Goal: Task Accomplishment & Management: Use online tool/utility

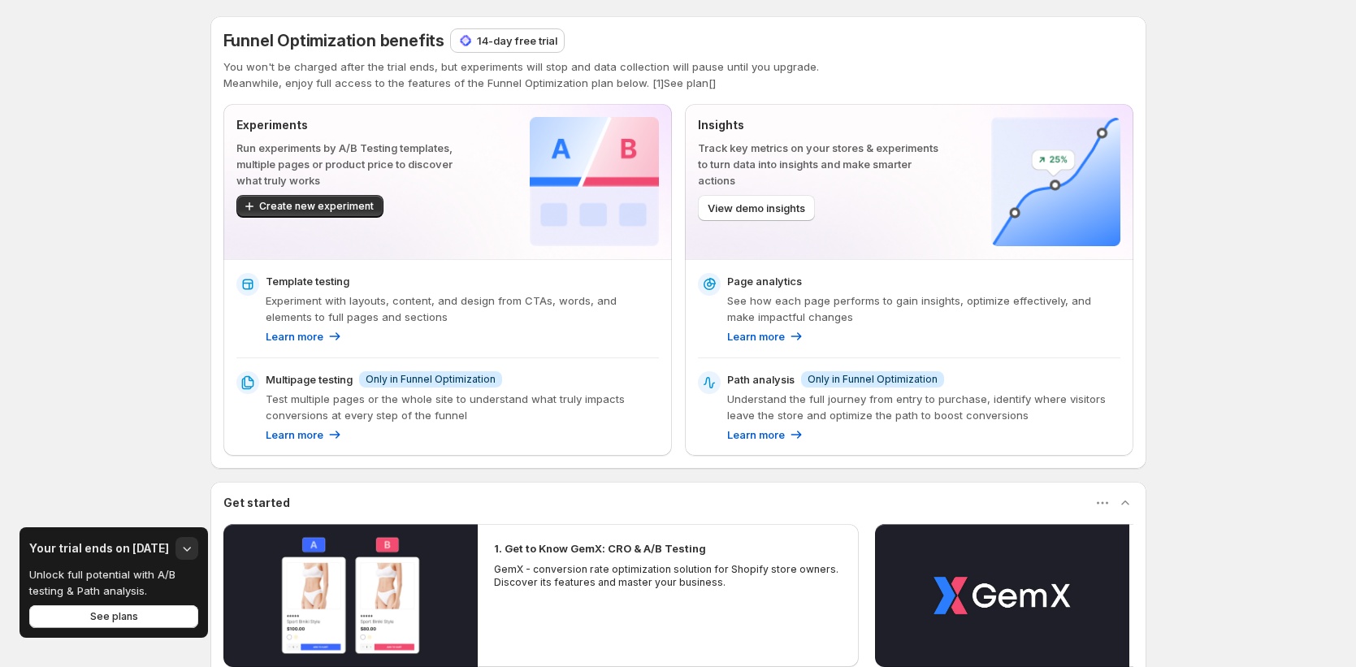
click at [65, 305] on div "Funnel Optimization benefits 14-day free trial You won't be charged after the t…" at bounding box center [678, 460] width 1356 height 921
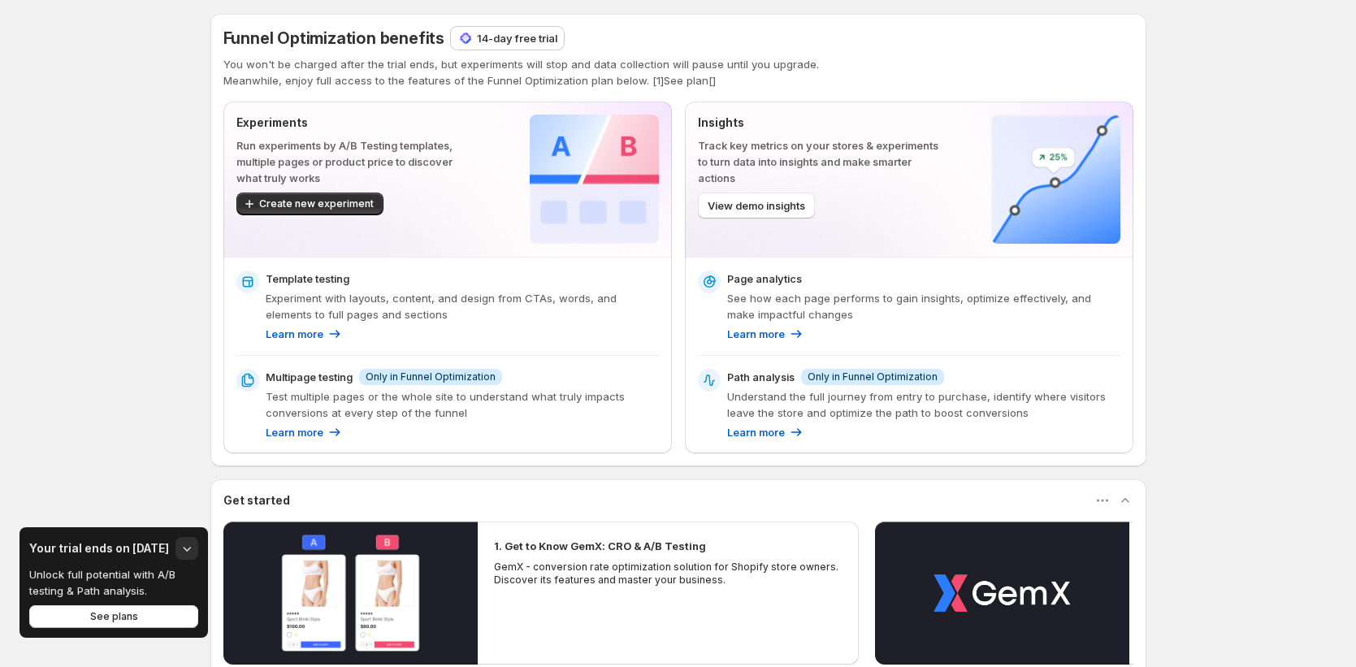
scroll to position [3, 0]
click at [1308, 148] on div "Funnel Optimization benefits 14-day free trial You won't be charged after the t…" at bounding box center [678, 457] width 1356 height 921
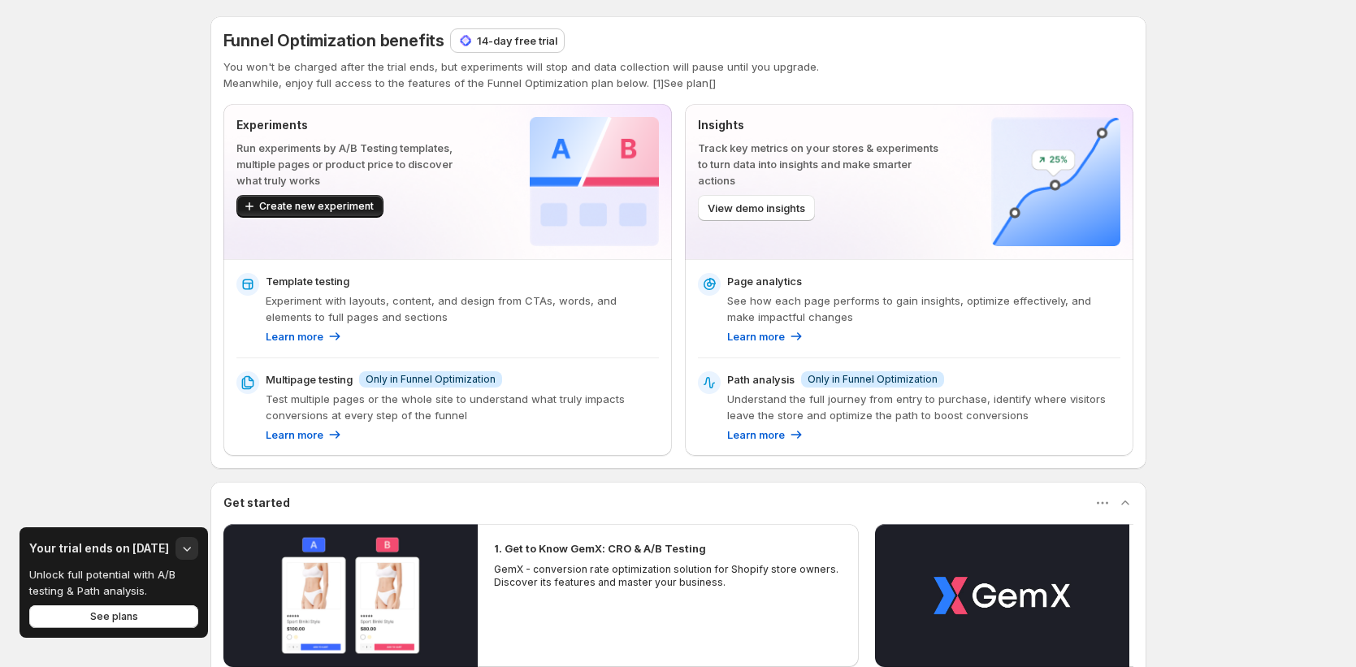
click at [312, 204] on span "Create new experiment" at bounding box center [316, 206] width 115 height 13
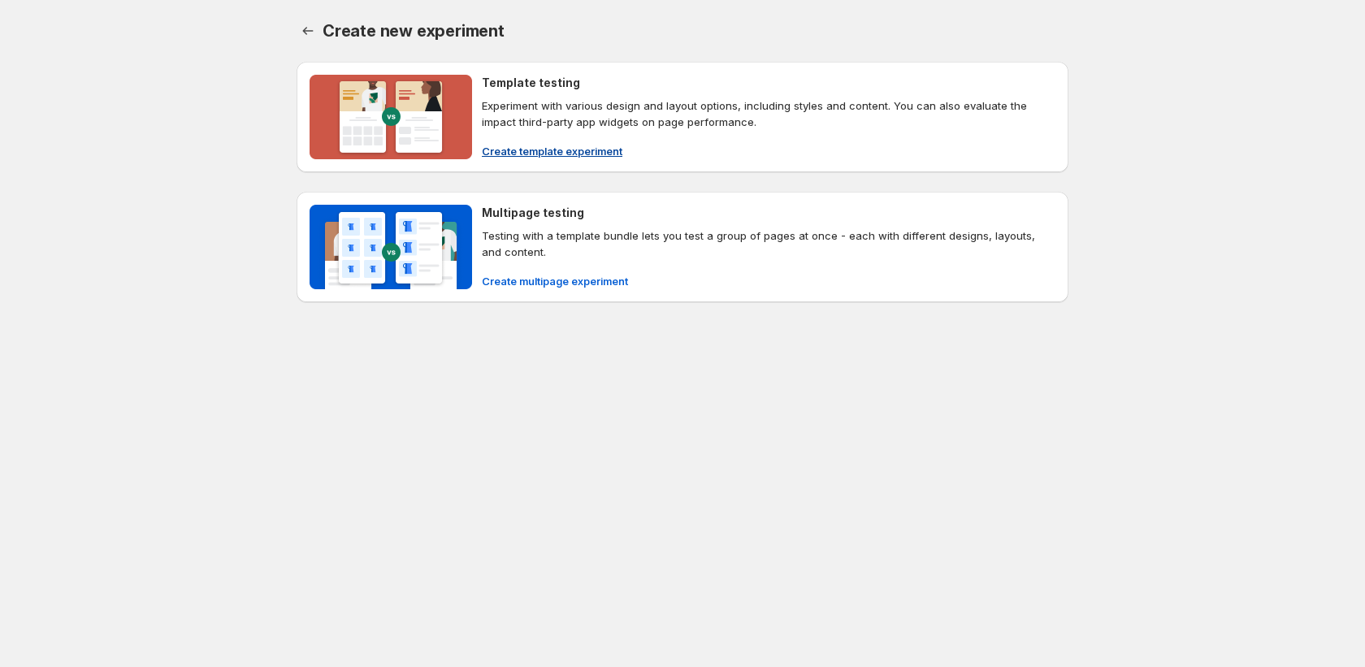
click at [604, 149] on span "Create template experiment" at bounding box center [552, 151] width 141 height 16
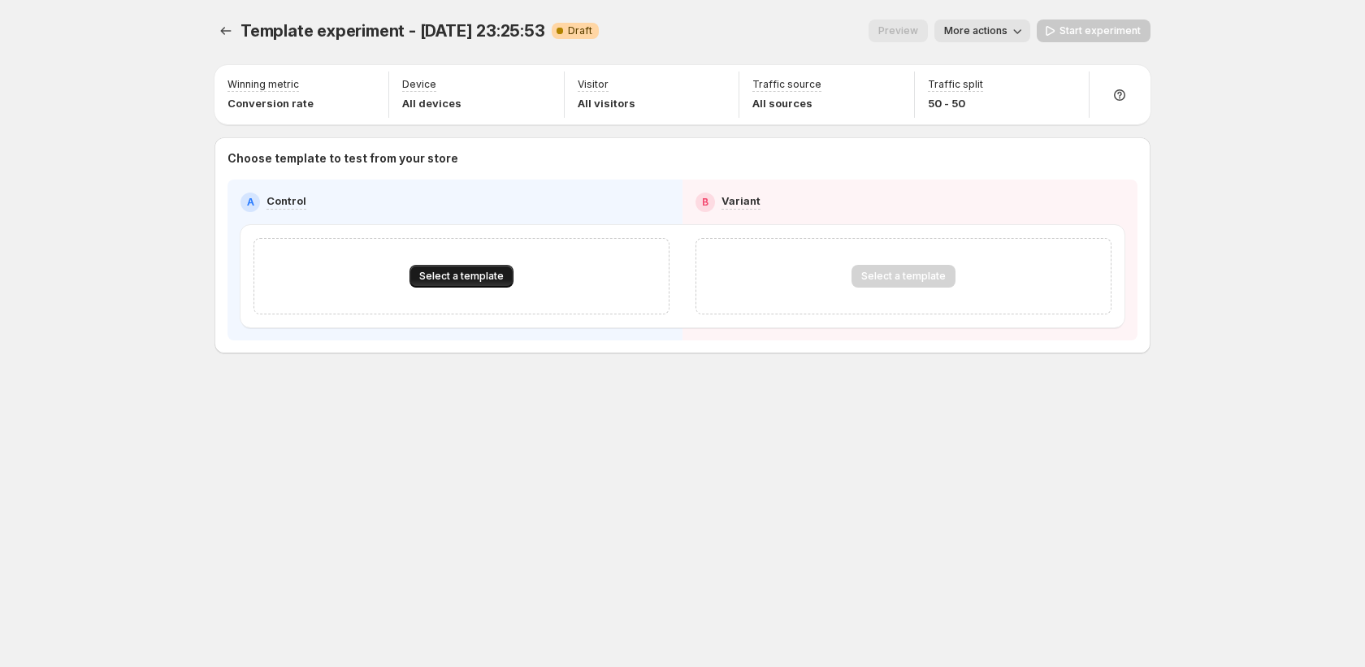
click at [463, 280] on span "Select a template" at bounding box center [461, 276] width 84 height 13
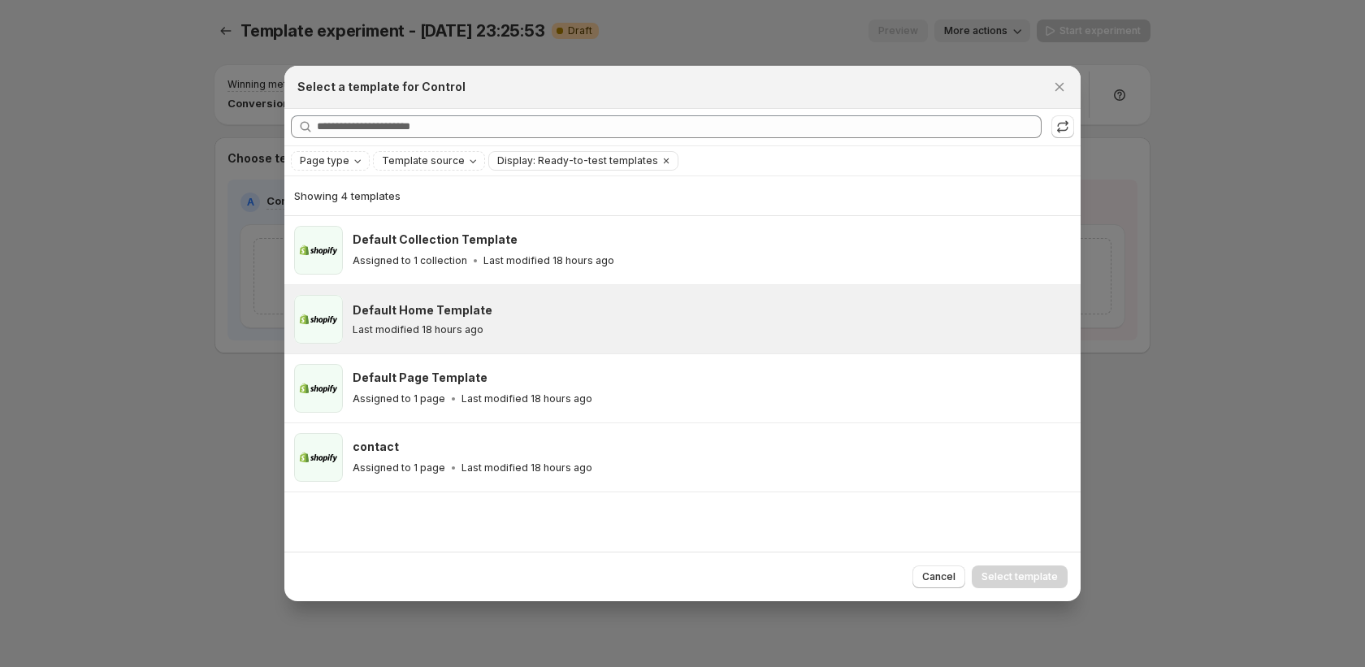
click at [462, 338] on div "Default Home Template Last modified 18 hours ago" at bounding box center [712, 319] width 718 height 49
click at [1004, 578] on span "Select template" at bounding box center [1019, 576] width 76 height 13
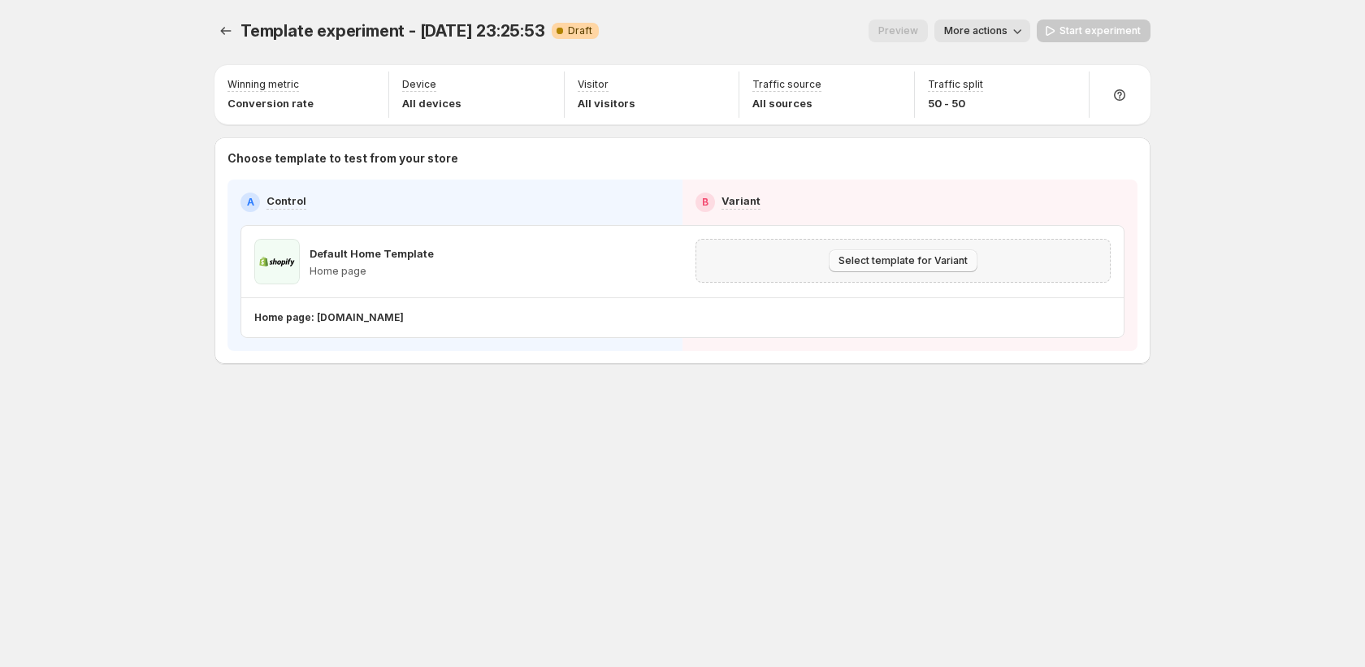
click at [922, 262] on span "Select template for Variant" at bounding box center [902, 260] width 129 height 13
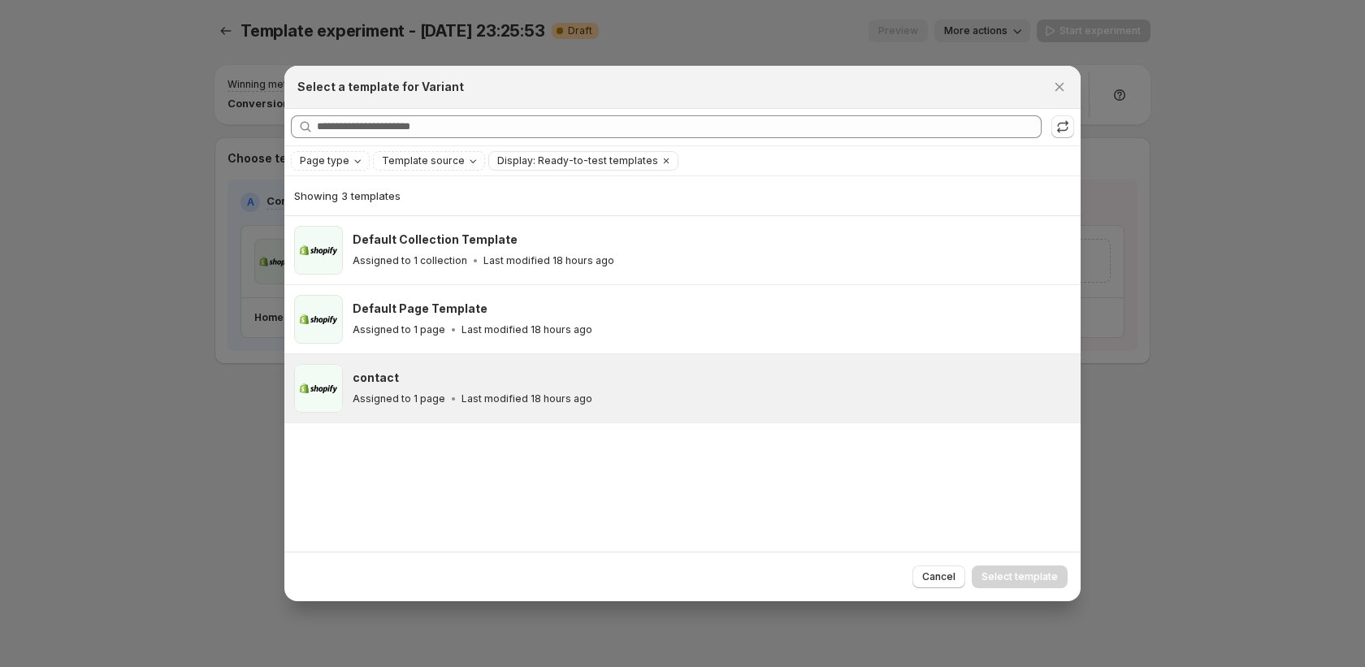
click at [613, 383] on div "contact" at bounding box center [709, 378] width 713 height 16
click at [1021, 578] on span "Select template" at bounding box center [1019, 576] width 76 height 13
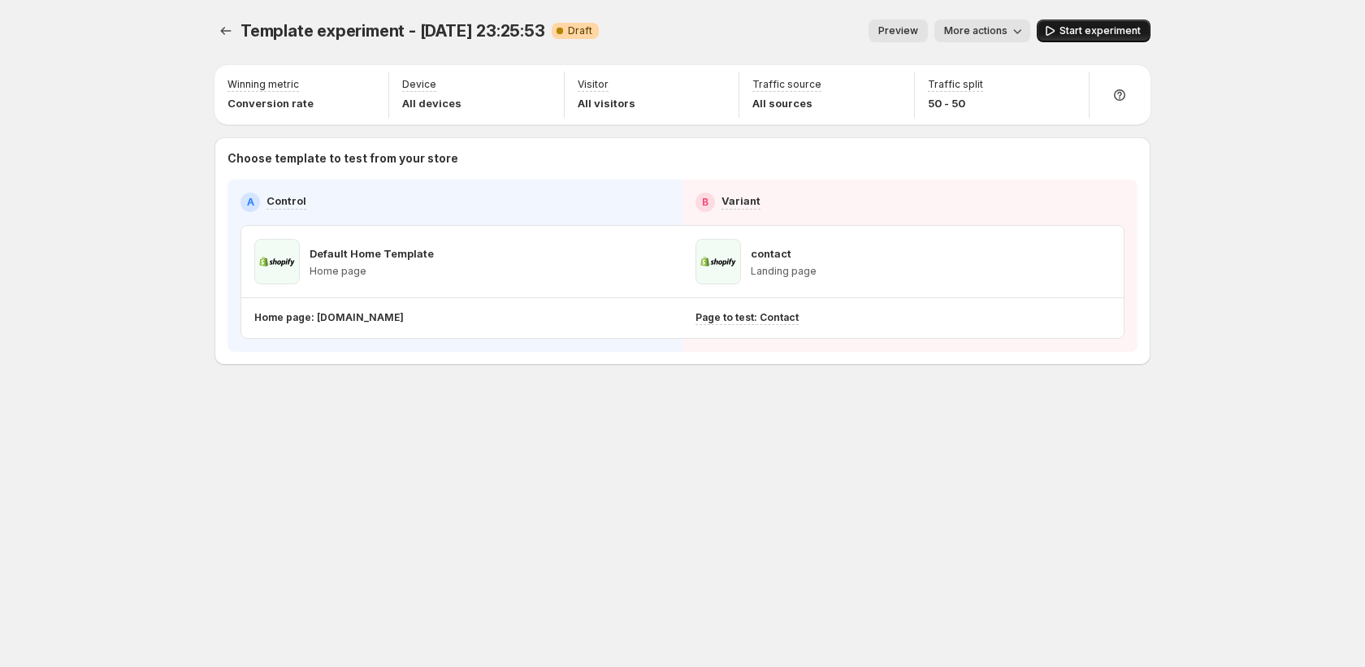
click at [1076, 27] on span "Start experiment" at bounding box center [1099, 30] width 81 height 13
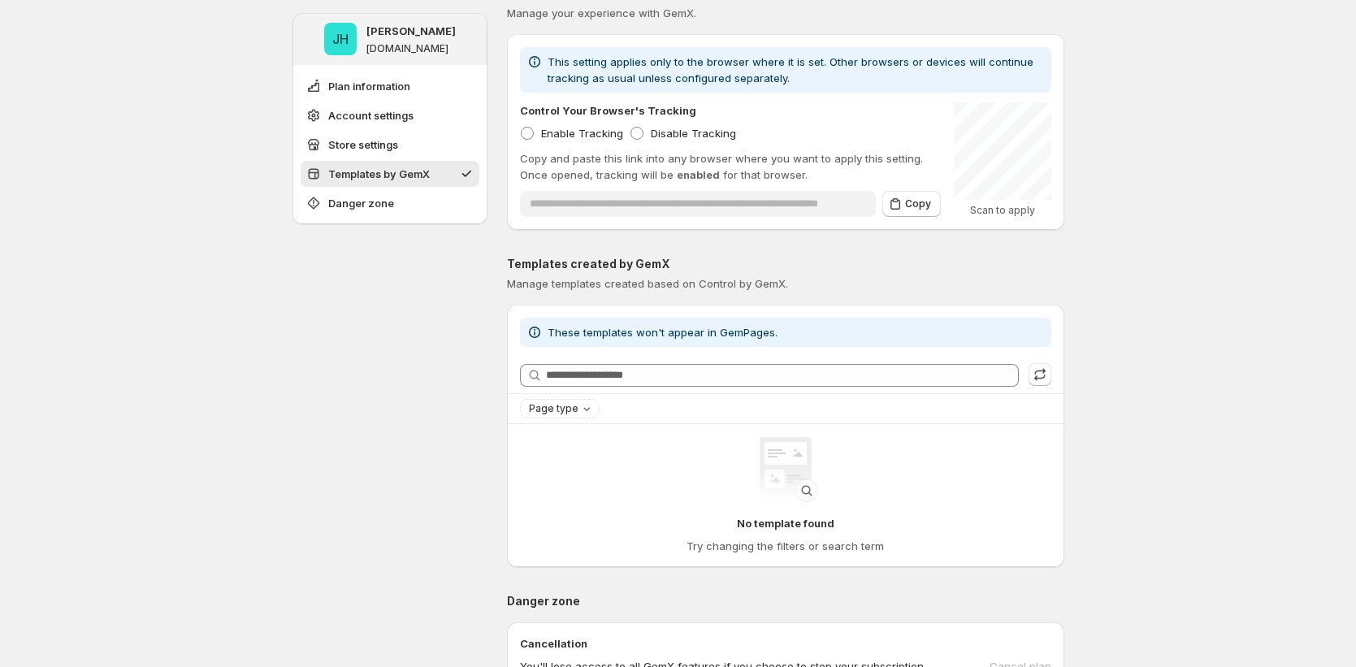
scroll to position [584, 0]
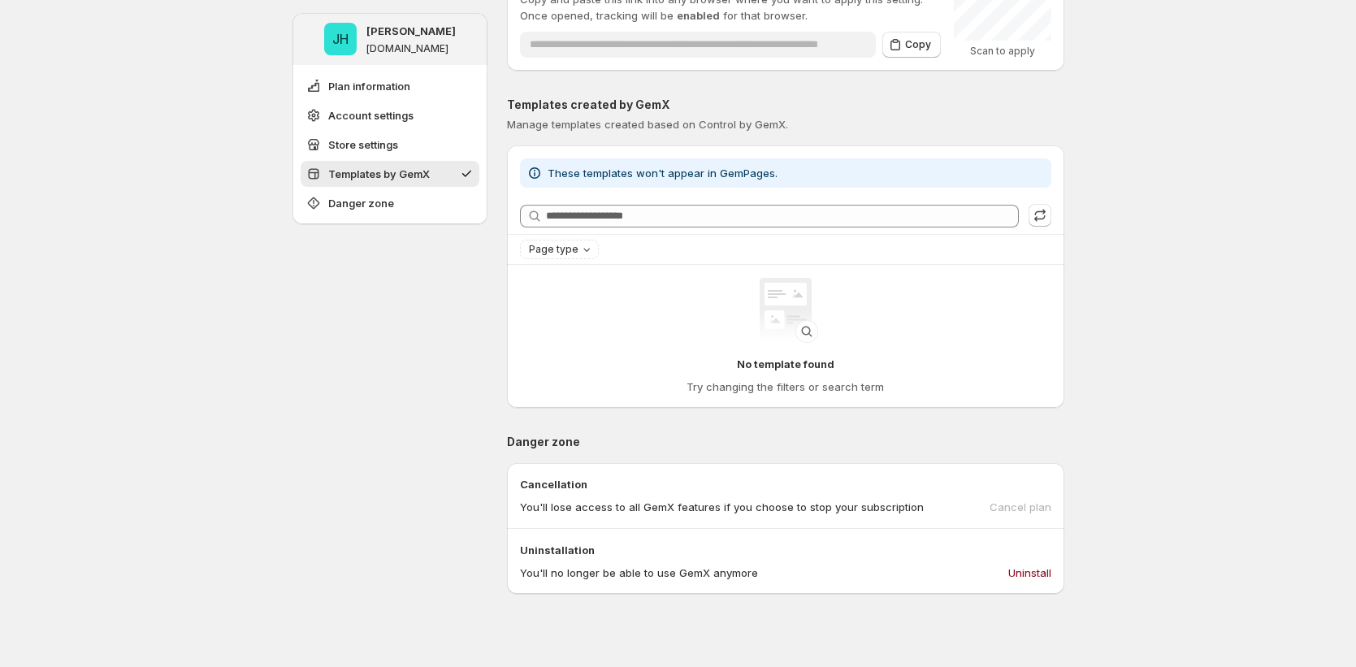
click at [217, 427] on div "**********" at bounding box center [678, 258] width 1356 height 1685
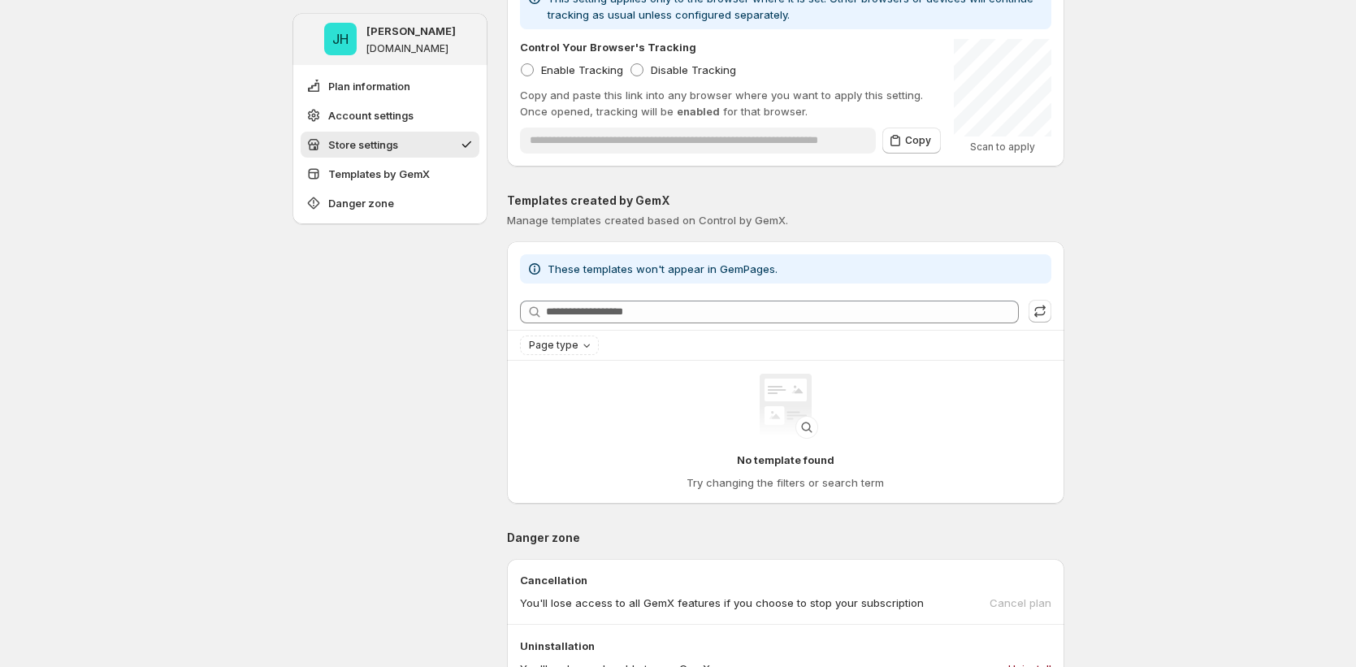
scroll to position [564, 0]
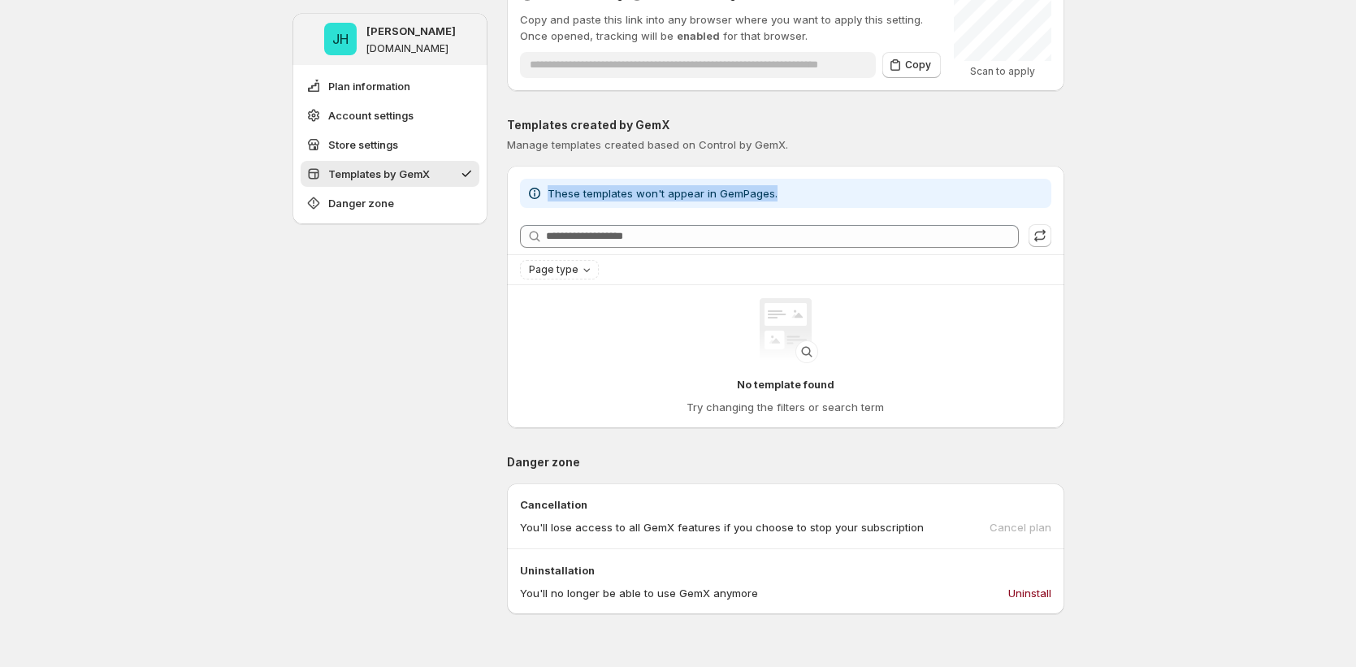
drag, startPoint x: 553, startPoint y: 192, endPoint x: 786, endPoint y: 193, distance: 233.2
click at [789, 193] on div "These templates won't appear in GemPages." at bounding box center [785, 193] width 518 height 16
copy span "These templates won't appear in GemPages."
click at [1150, 252] on div "**********" at bounding box center [678, 278] width 1356 height 1685
click at [405, 175] on span "Templates by GemX" at bounding box center [379, 174] width 102 height 16
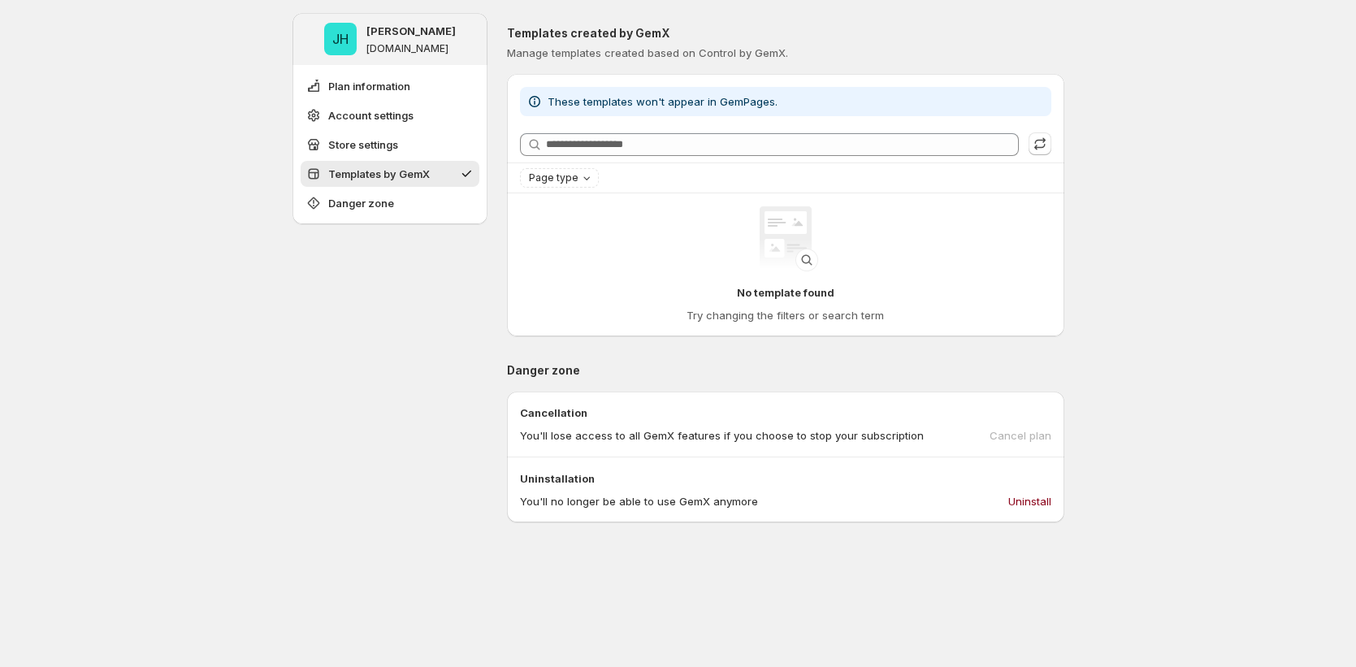
scroll to position [665, 0]
